Goal: Transaction & Acquisition: Purchase product/service

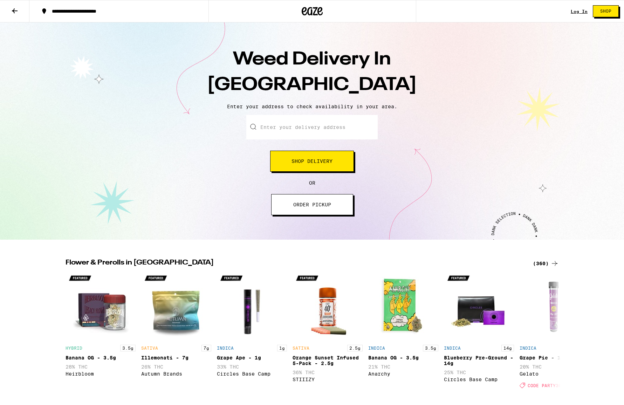
click at [297, 166] on button "Shop Delivery" at bounding box center [312, 161] width 84 height 21
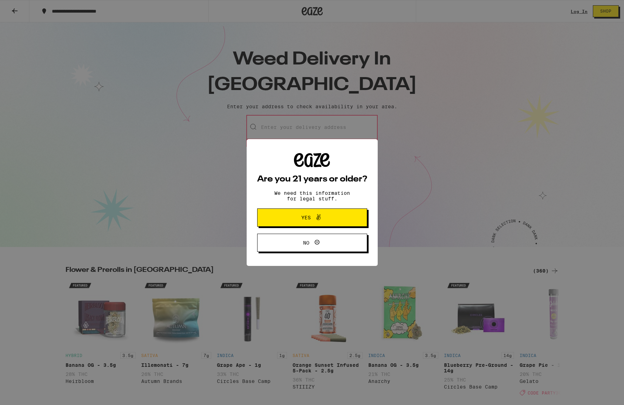
click at [306, 220] on span "Yes" at bounding box center [305, 217] width 9 height 5
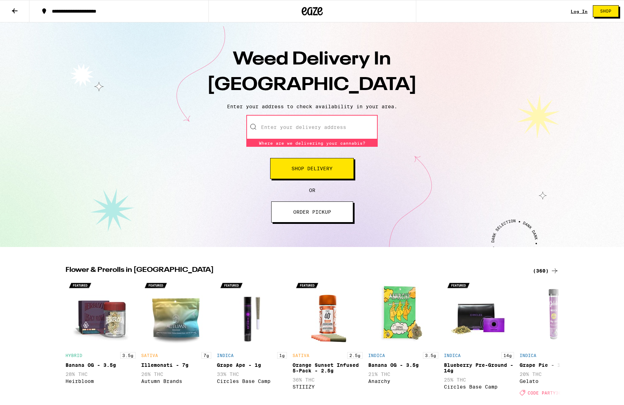
click at [287, 130] on input "Enter your delivery address" at bounding box center [311, 127] width 131 height 25
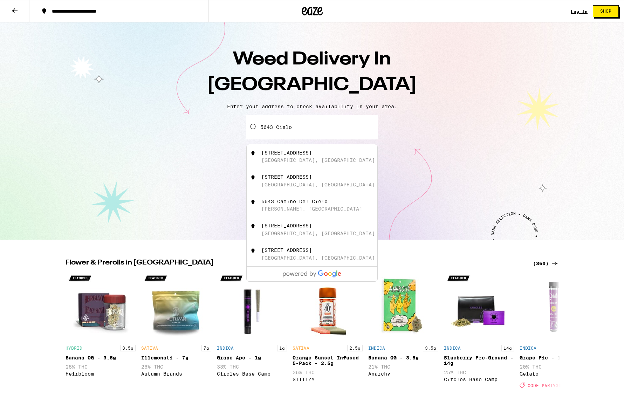
click at [279, 158] on div "[GEOGRAPHIC_DATA], [GEOGRAPHIC_DATA]" at bounding box center [317, 160] width 113 height 6
type input "[STREET_ADDRESS]"
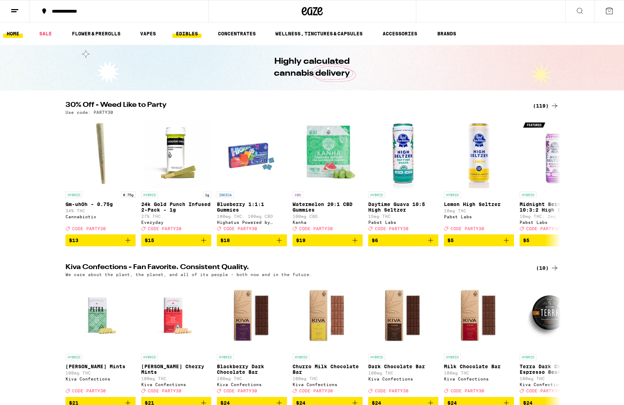
click at [191, 33] on link "EDIBLES" at bounding box center [186, 33] width 29 height 8
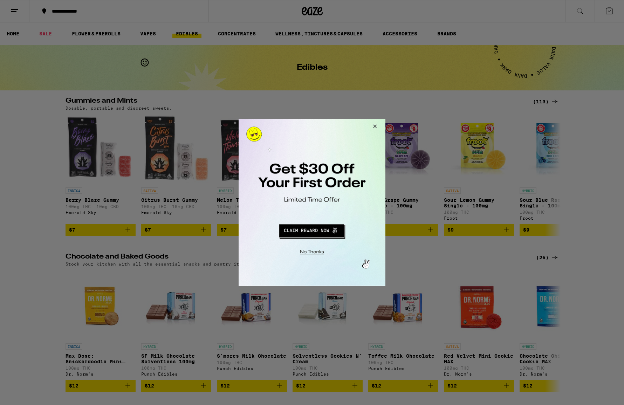
click at [313, 233] on button "Redirect to URL" at bounding box center [311, 229] width 122 height 17
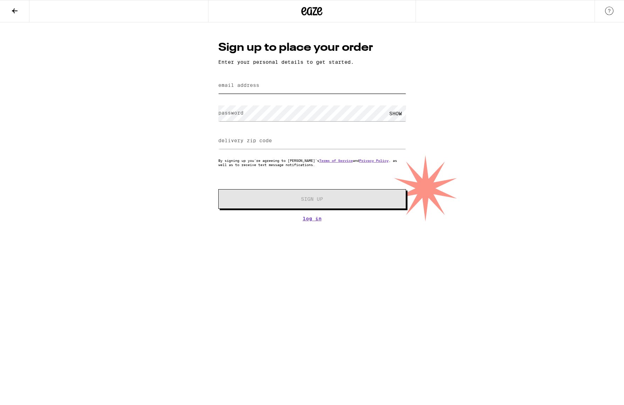
click at [281, 88] on input "email address" at bounding box center [312, 86] width 188 height 16
type input "[EMAIL_ADDRESS][DOMAIN_NAME]"
click at [395, 114] on div "SHOW" at bounding box center [395, 113] width 21 height 16
click at [249, 147] on input "delivery zip code" at bounding box center [312, 141] width 188 height 16
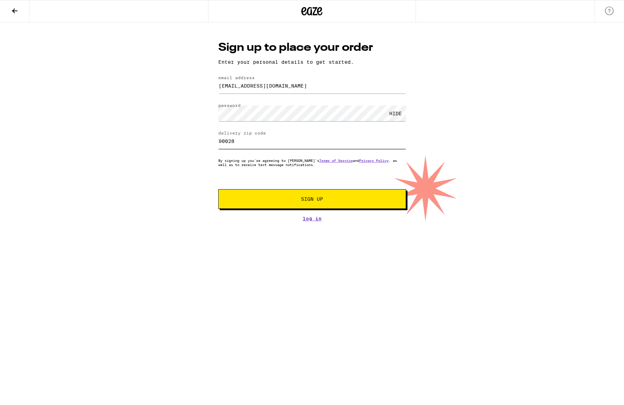
type input "90028"
click at [303, 201] on span "Sign Up" at bounding box center [312, 198] width 22 height 5
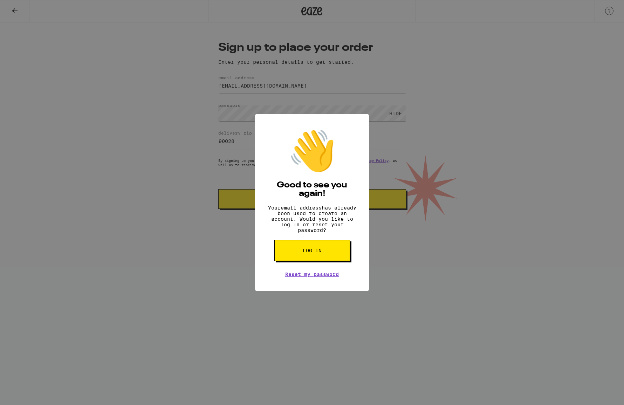
click at [306, 253] on span "Log in" at bounding box center [312, 250] width 19 height 5
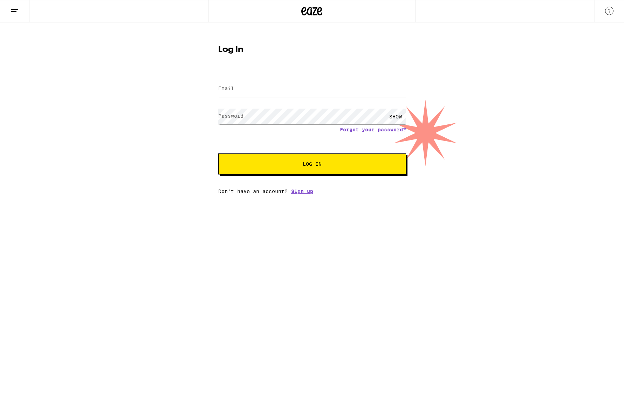
click at [238, 87] on input "Email" at bounding box center [312, 89] width 188 height 16
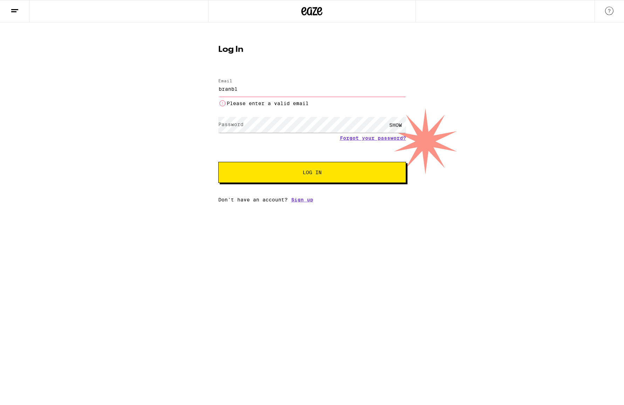
click at [266, 88] on input "branbl" at bounding box center [312, 89] width 188 height 16
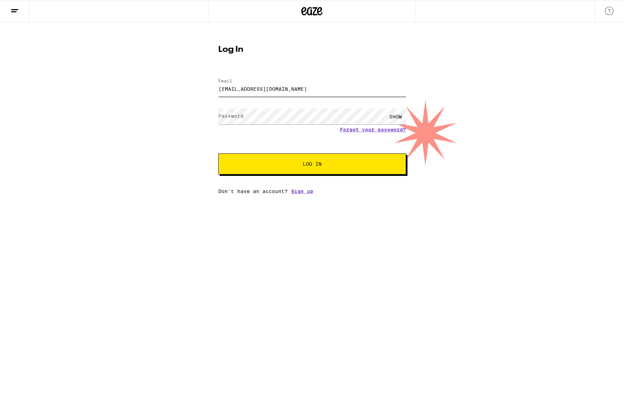
type input "[EMAIL_ADDRESS][DOMAIN_NAME]"
click at [306, 169] on button "Log In" at bounding box center [312, 163] width 188 height 21
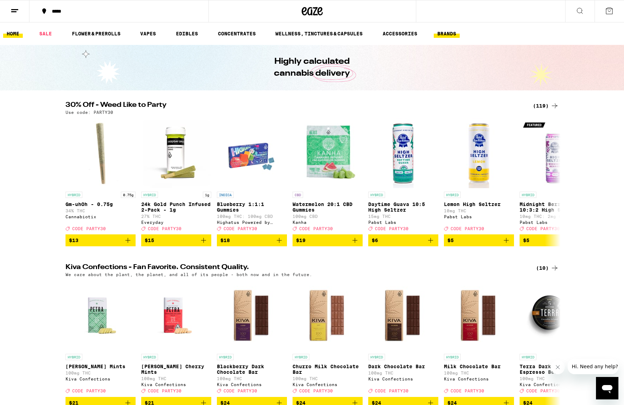
click at [437, 33] on link "BRANDS" at bounding box center [447, 33] width 26 height 8
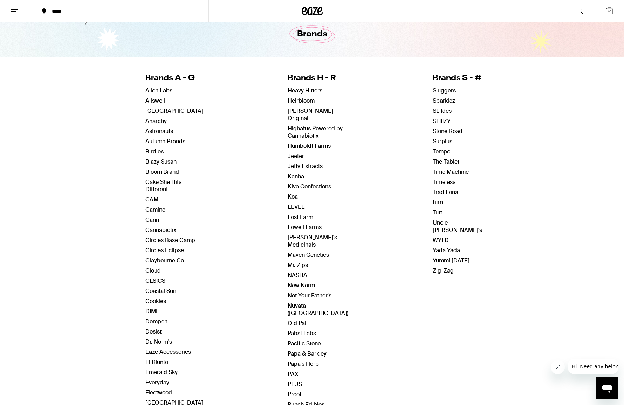
scroll to position [34, 0]
click at [288, 182] on link "Kiva Confections" at bounding box center [309, 185] width 43 height 7
